Goal: Task Accomplishment & Management: Manage account settings

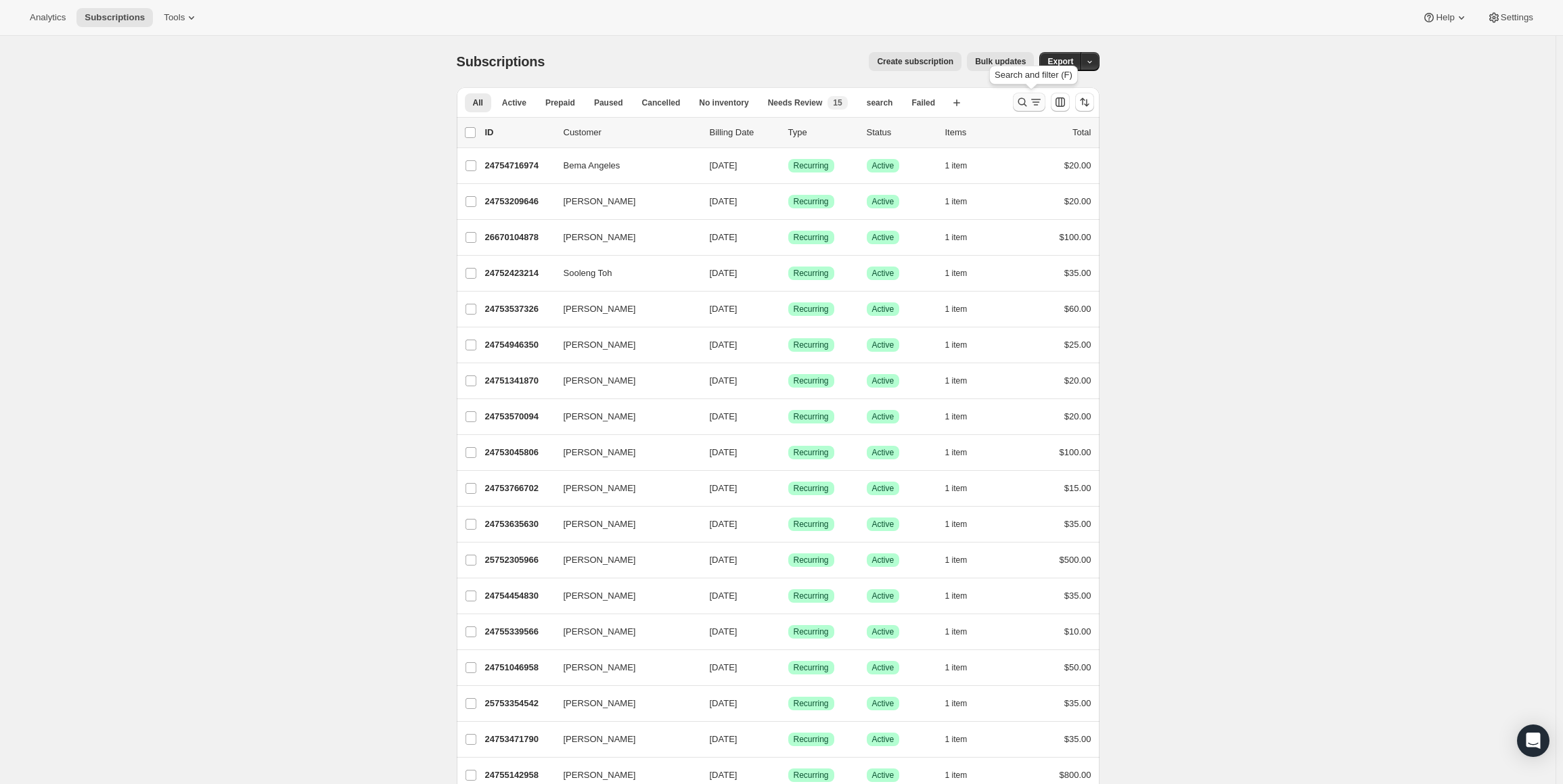
click at [1024, 102] on icon "Search and filter results" at bounding box center [1022, 102] width 14 height 14
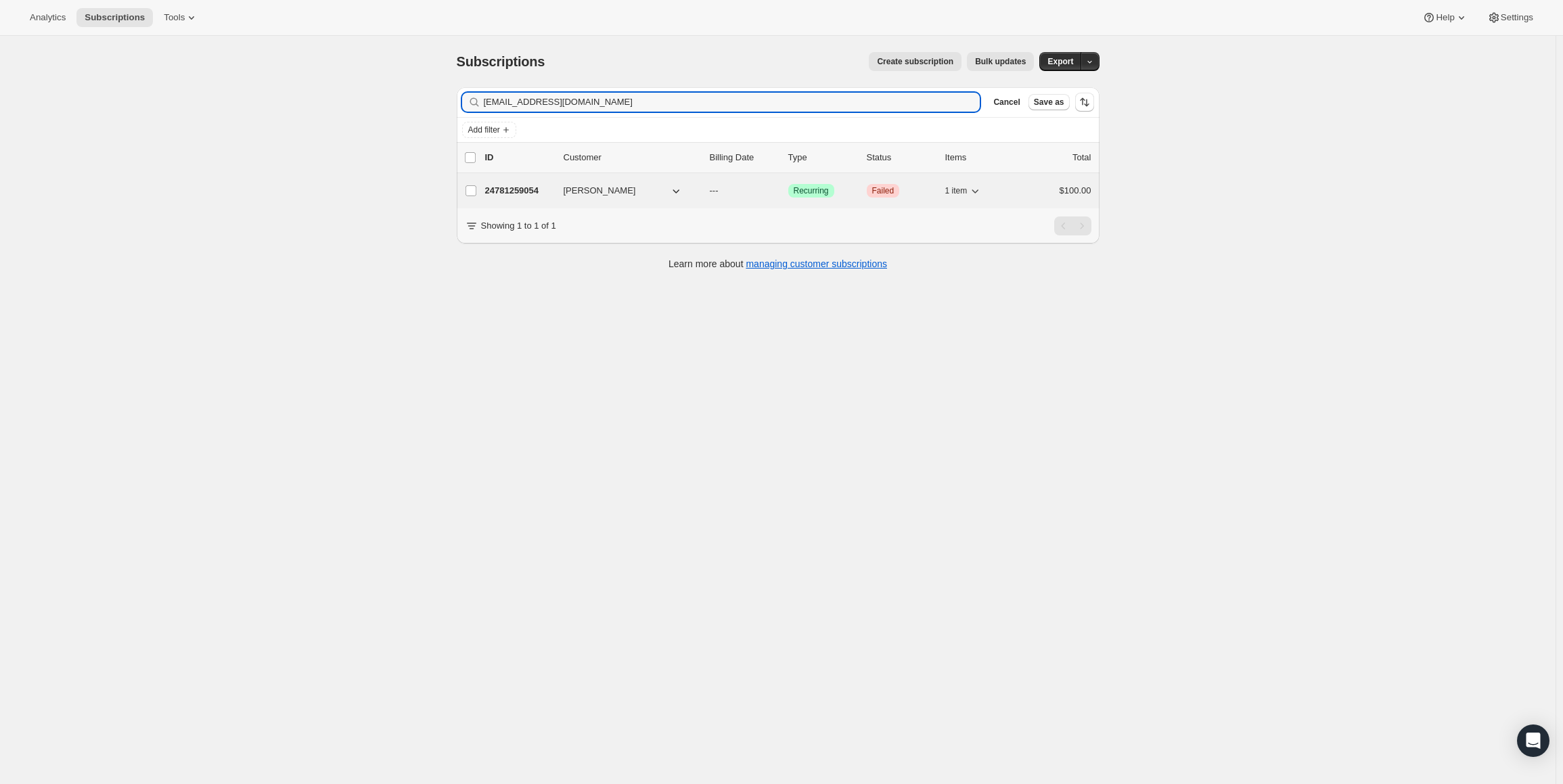
type input "jeffwarga@hotmail.com"
click at [523, 190] on p "24781259054" at bounding box center [519, 191] width 68 height 14
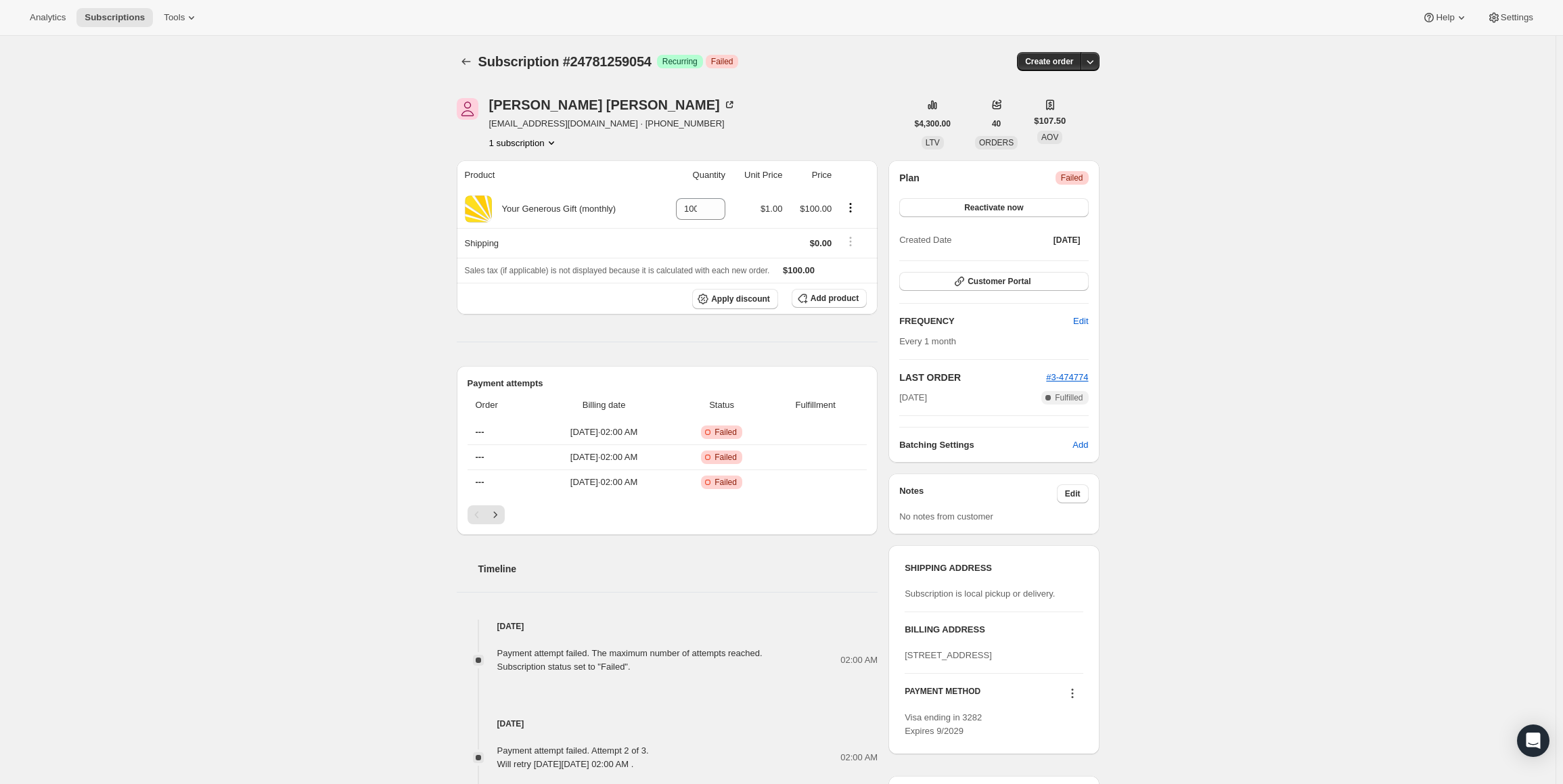
drag, startPoint x: 1252, startPoint y: 380, endPoint x: 1234, endPoint y: 382, distance: 18.1
click at [1250, 380] on div "Subscription #24781259054. This page is ready Subscription #24781259054 Success…" at bounding box center [777, 577] width 1555 height 1083
click at [1254, 240] on div "Subscription #24781259054. This page is ready Subscription #24781259054 Success…" at bounding box center [777, 577] width 1555 height 1083
click at [1170, 315] on div "Subscription #24781259054. This page is ready Subscription #24781259054 Success…" at bounding box center [777, 577] width 1555 height 1083
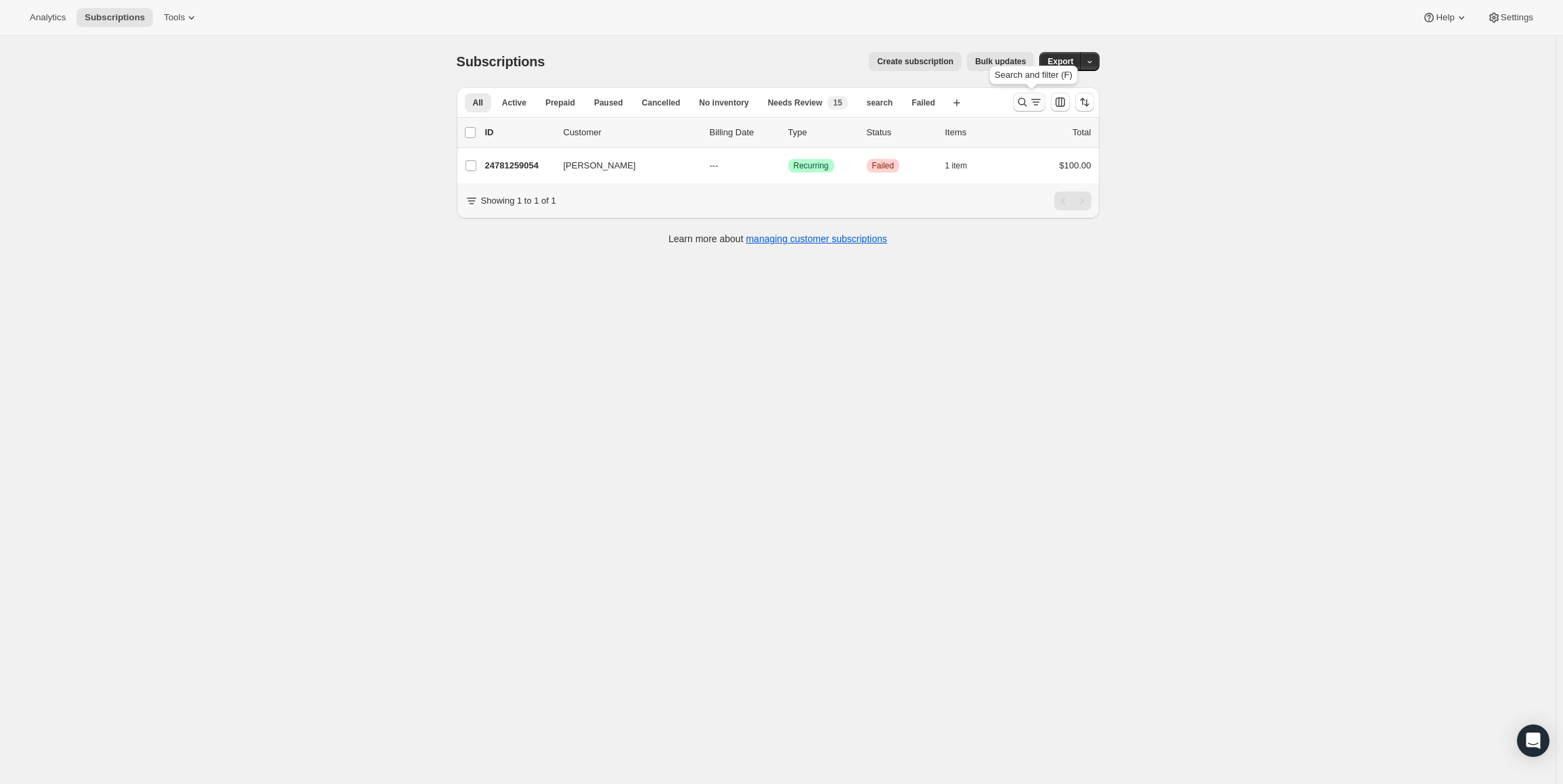
click at [1027, 101] on icon "Search and filter results" at bounding box center [1022, 102] width 14 height 14
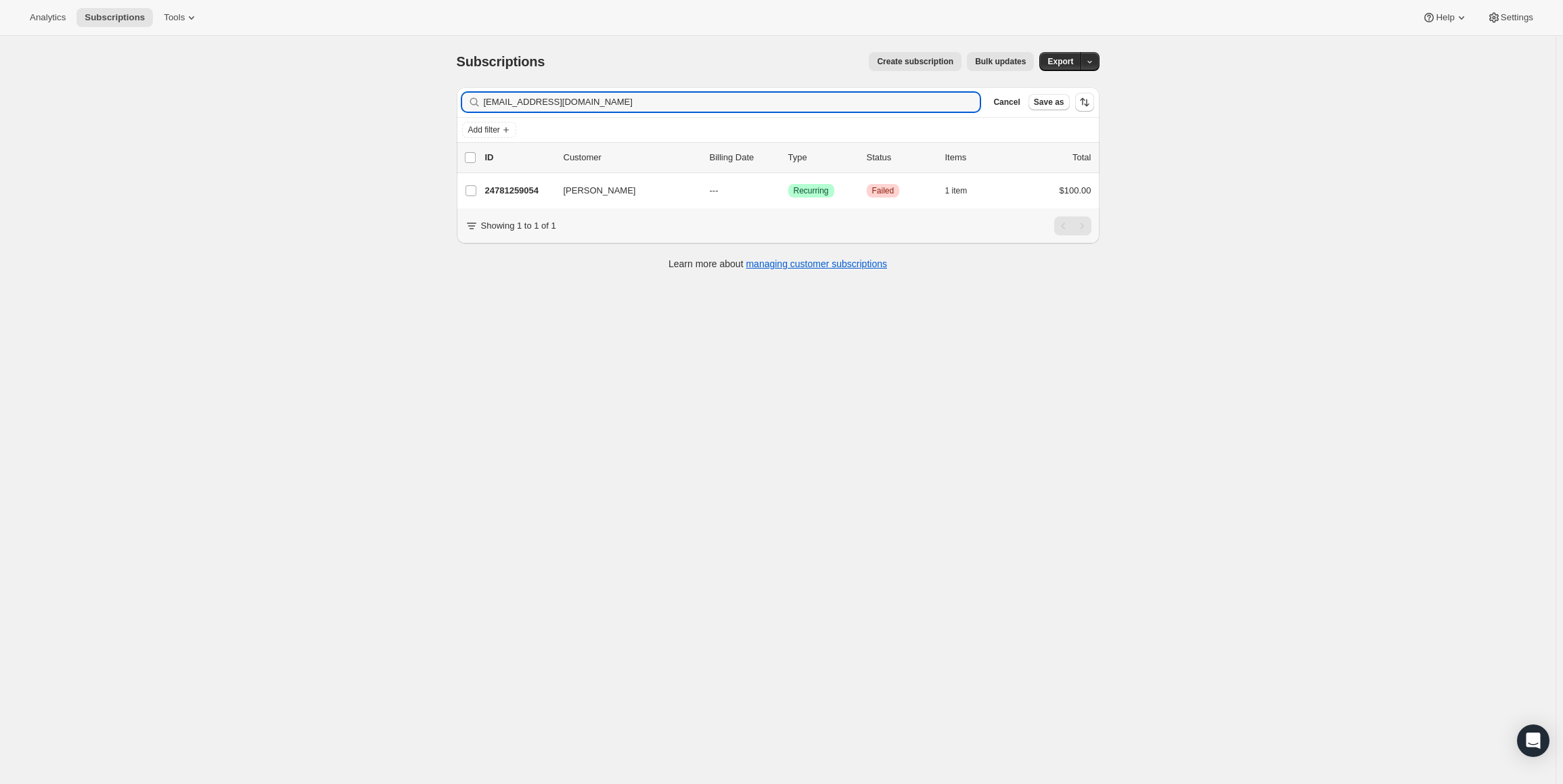
drag, startPoint x: 590, startPoint y: 106, endPoint x: 485, endPoint y: 105, distance: 105.0
click at [485, 105] on div "jeffwarga@hotmail.com Clear" at bounding box center [721, 102] width 518 height 19
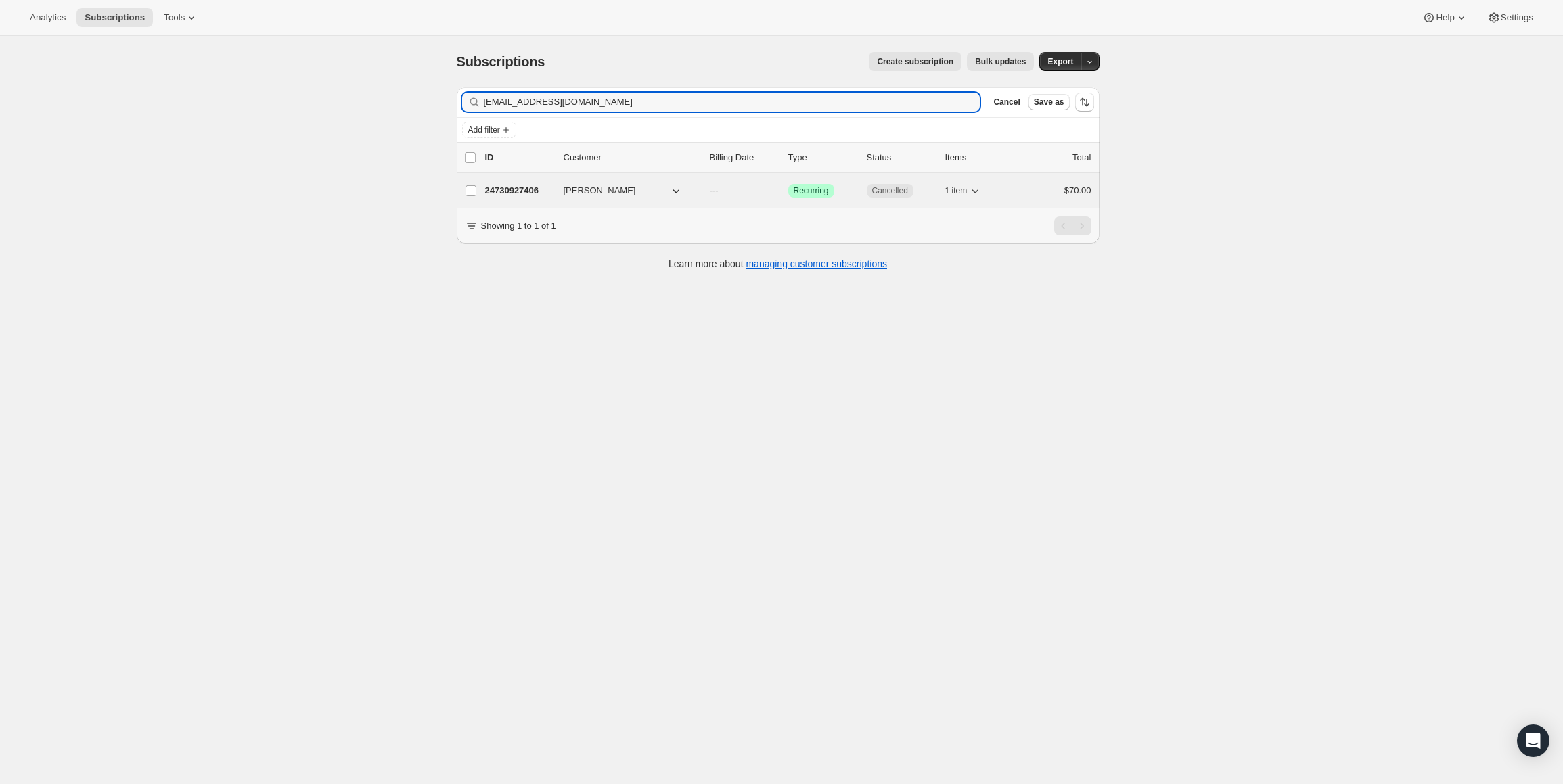
type input "Presklteach@gmail.com"
click at [515, 188] on p "24730927406" at bounding box center [519, 191] width 68 height 14
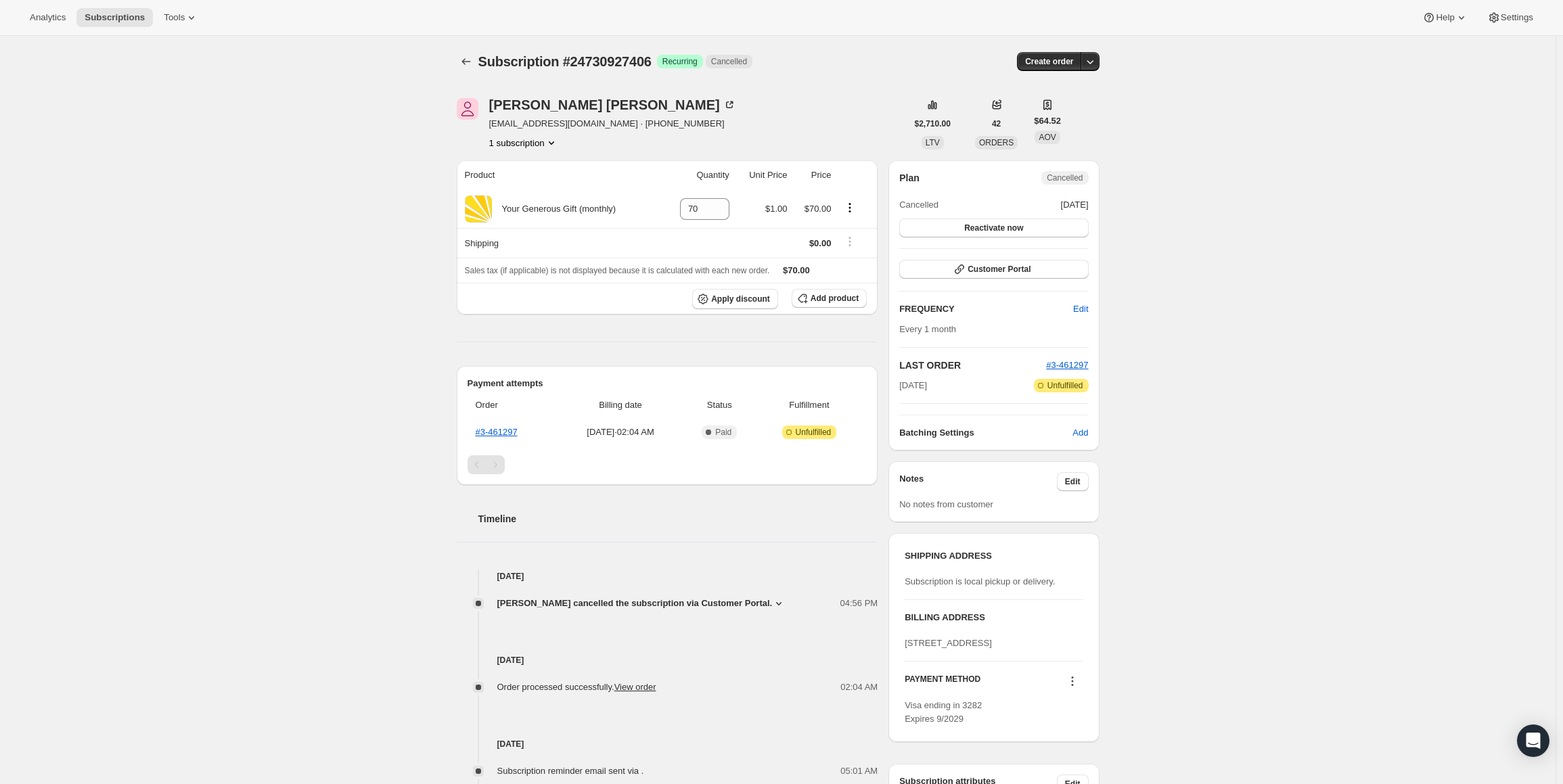
click at [726, 131] on div "Jody Meier Presklteach@gmail.com · +17572185420 1 subscription" at bounding box center [681, 124] width 450 height 51
